Goal: Complete application form: Complete application form

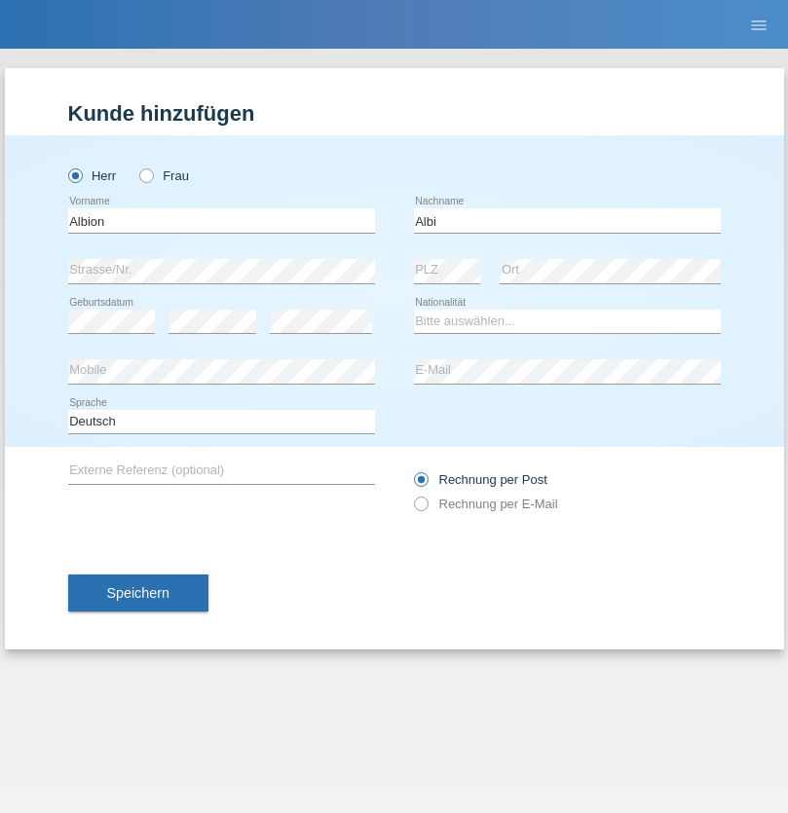
type input "Albi"
select select "CH"
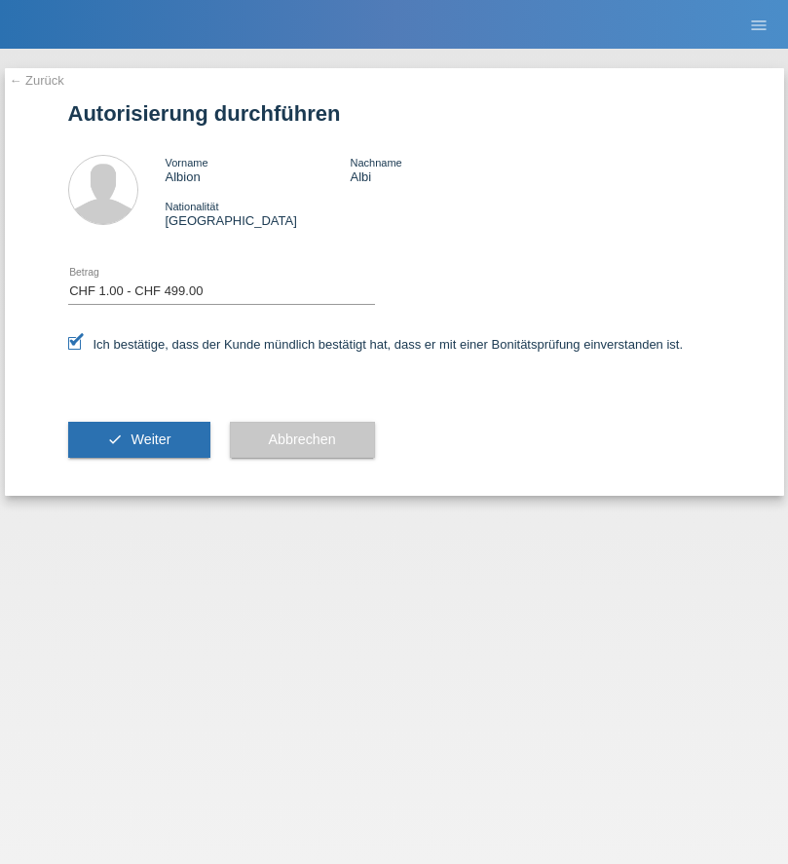
select select "1"
click at [138, 439] on span "Weiter" at bounding box center [151, 439] width 40 height 16
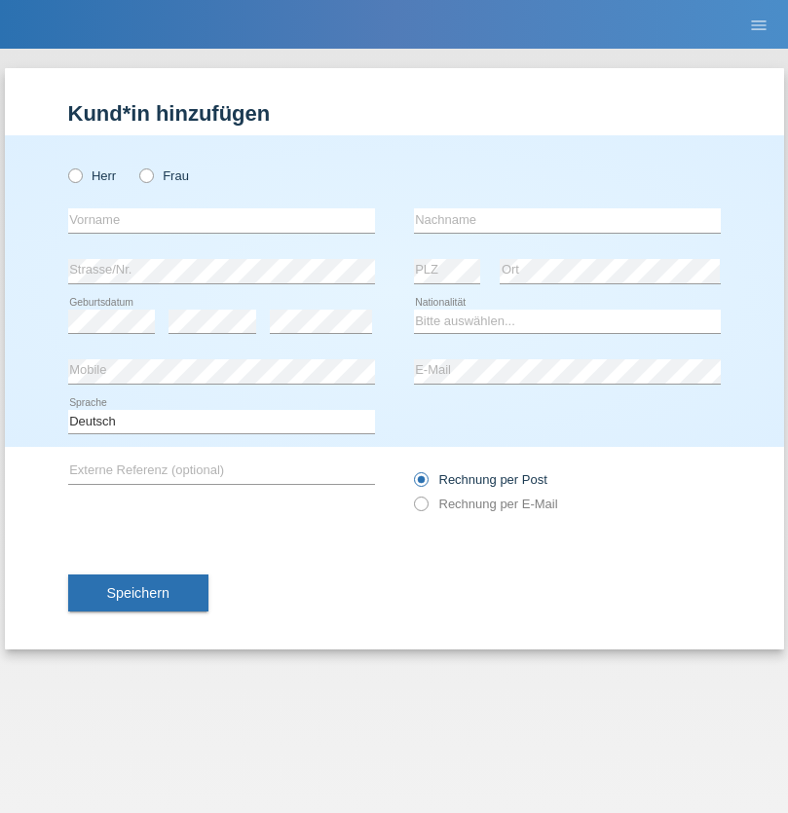
radio input "true"
click at [221, 220] on input "text" at bounding box center [221, 220] width 307 height 24
type input "[PERSON_NAME] [PERSON_NAME]"
click at [567, 220] on input "text" at bounding box center [567, 220] width 307 height 24
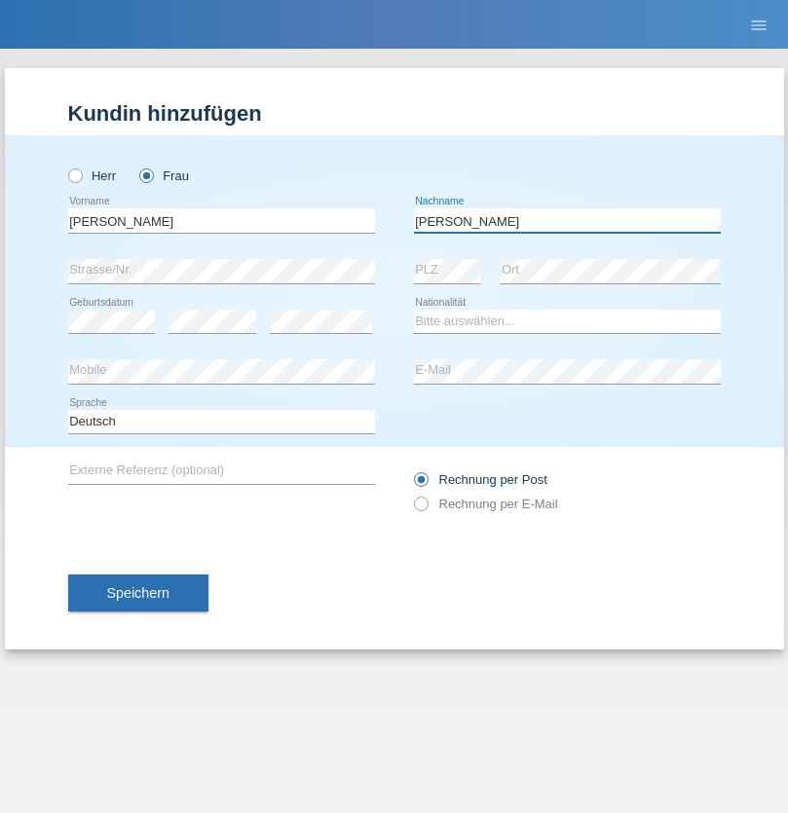
type input "[PERSON_NAME]"
select select "CH"
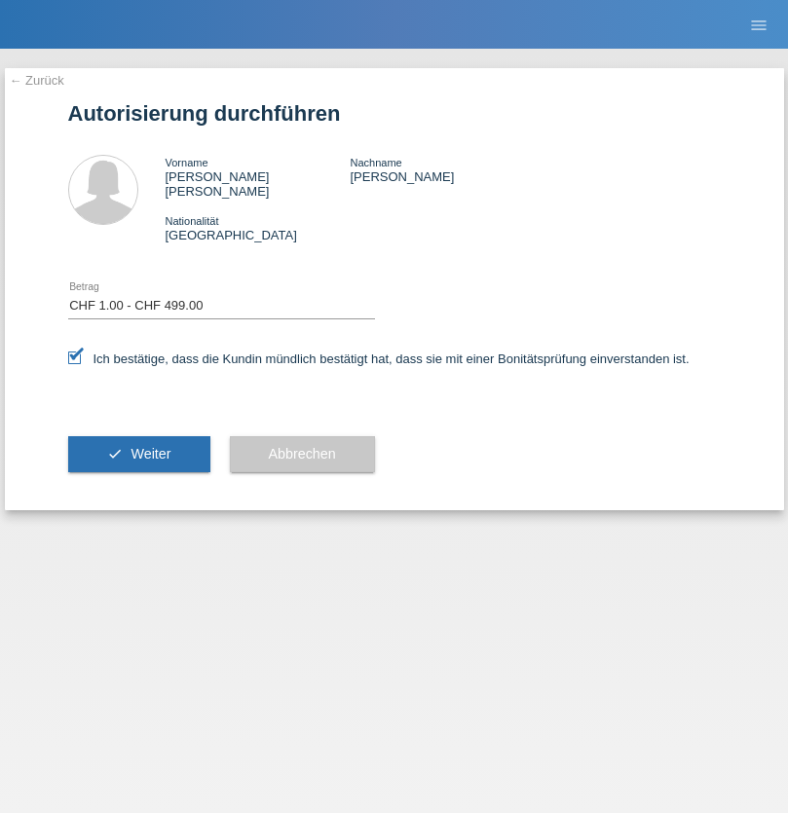
select select "1"
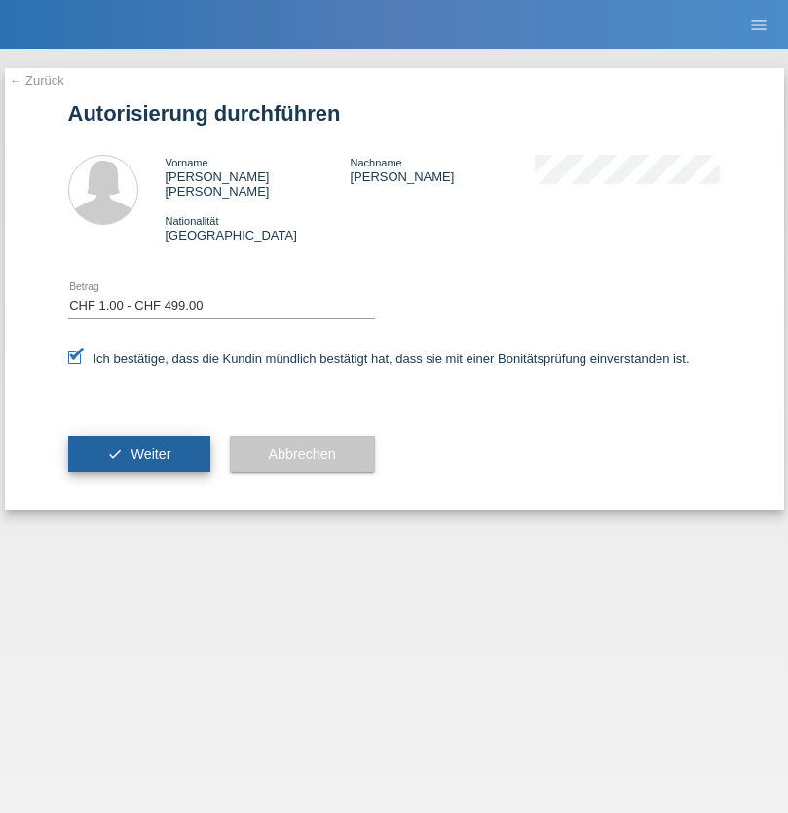
click at [138, 446] on span "Weiter" at bounding box center [151, 454] width 40 height 16
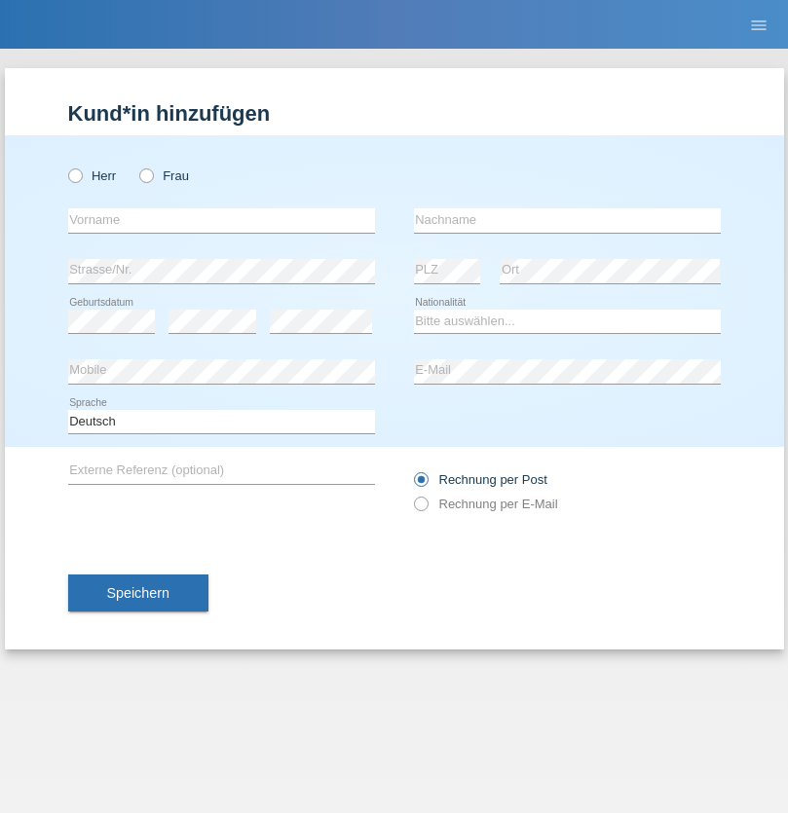
radio input "true"
click at [221, 220] on input "text" at bounding box center [221, 220] width 307 height 24
type input "[PERSON_NAME]"
click at [567, 220] on input "text" at bounding box center [567, 220] width 307 height 24
type input "Frei"
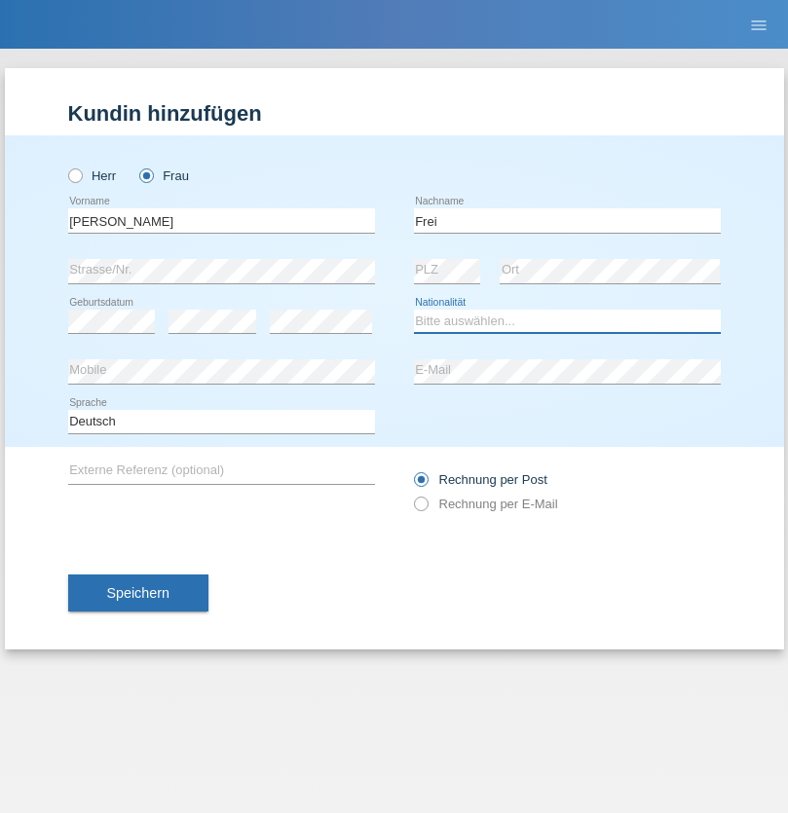
select select "CH"
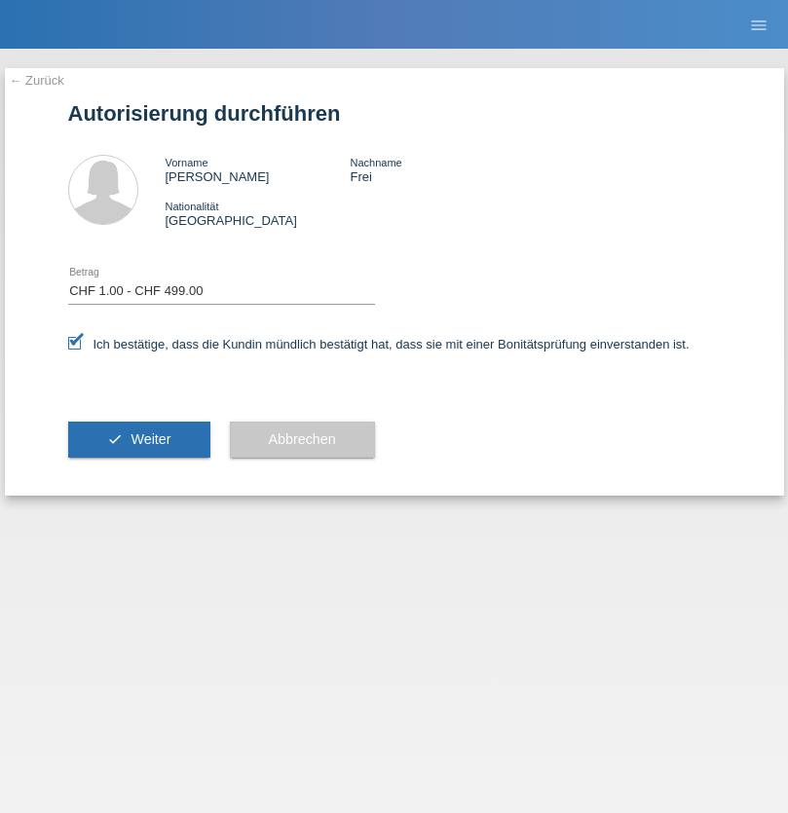
select select "1"
click at [138, 439] on span "Weiter" at bounding box center [151, 439] width 40 height 16
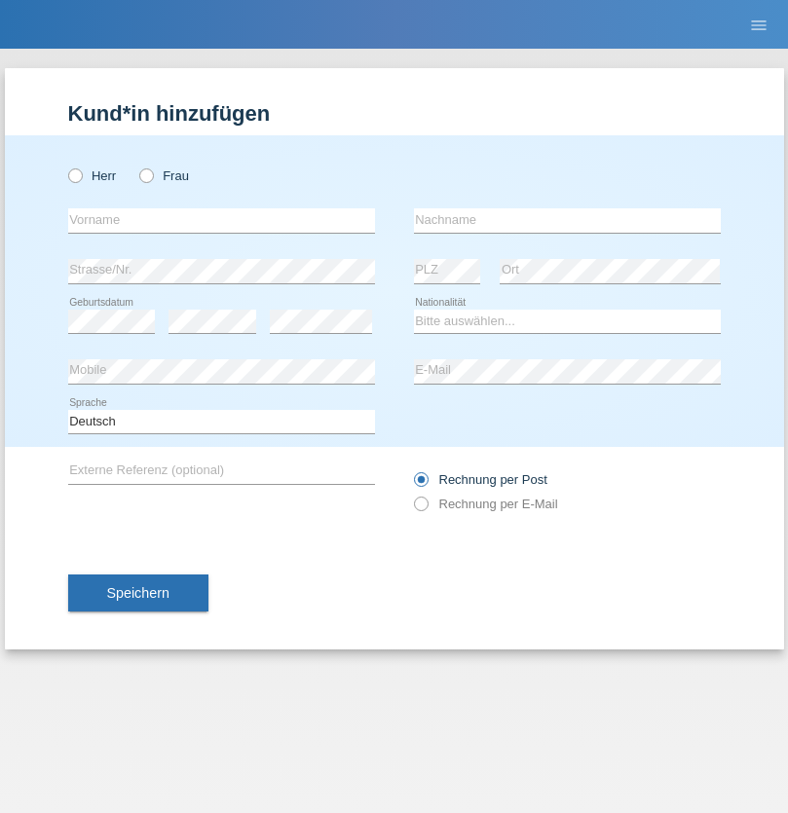
radio input "true"
click at [221, 220] on input "text" at bounding box center [221, 220] width 307 height 24
type input "Frei"
click at [567, 220] on input "text" at bounding box center [567, 220] width 307 height 24
type input "[PERSON_NAME]"
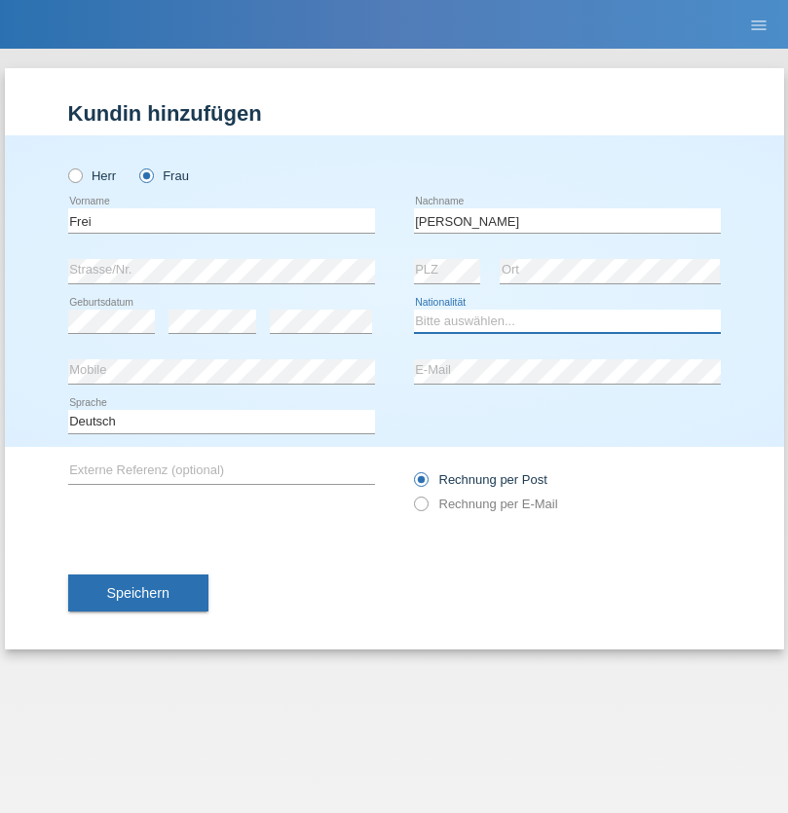
select select "CH"
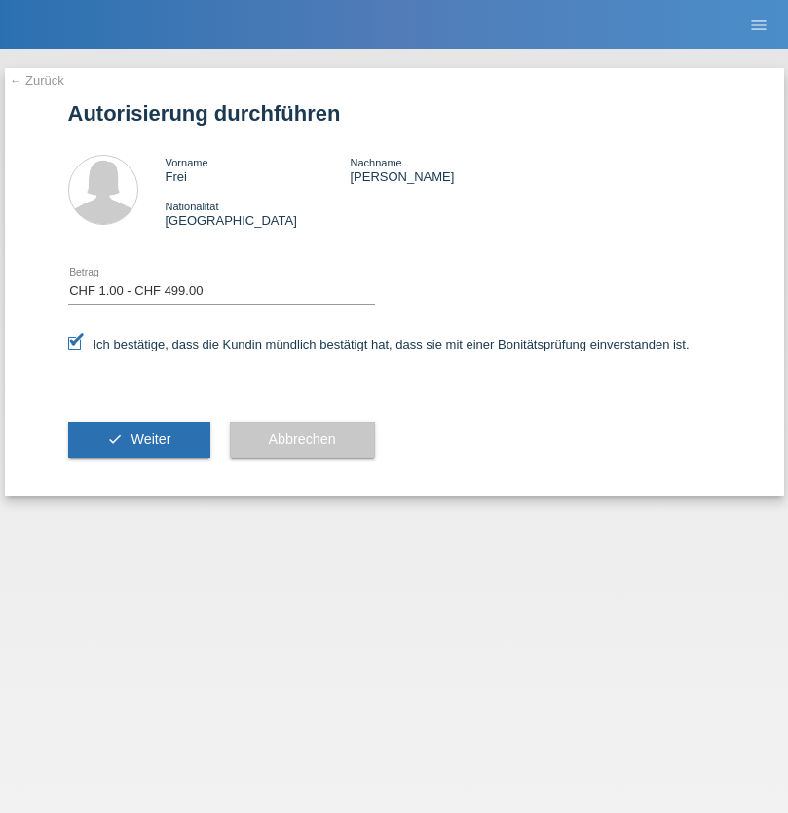
select select "1"
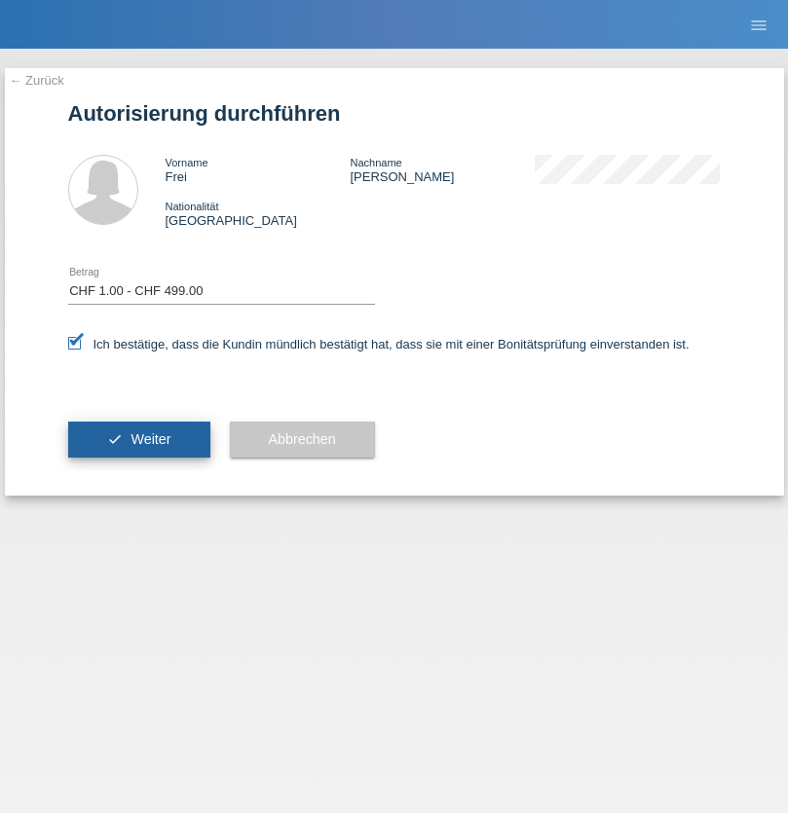
click at [138, 439] on span "Weiter" at bounding box center [151, 439] width 40 height 16
